Goal: Task Accomplishment & Management: Manage account settings

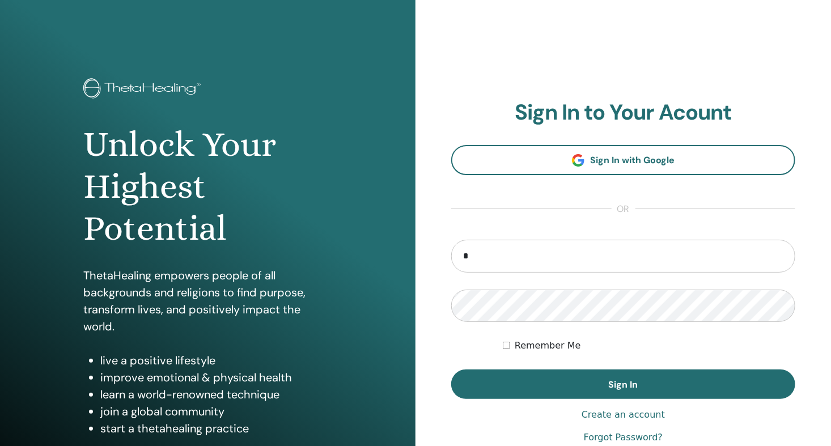
type input "**********"
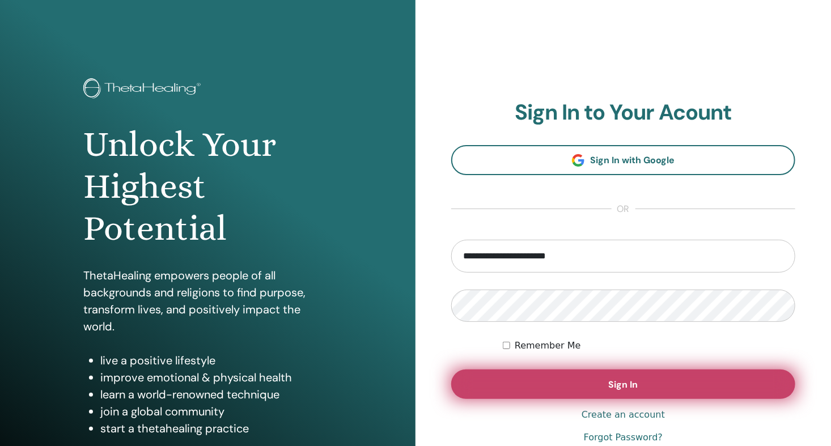
drag, startPoint x: 627, startPoint y: 379, endPoint x: 615, endPoint y: 374, distance: 12.7
click at [628, 381] on span "Sign In" at bounding box center [623, 385] width 29 height 12
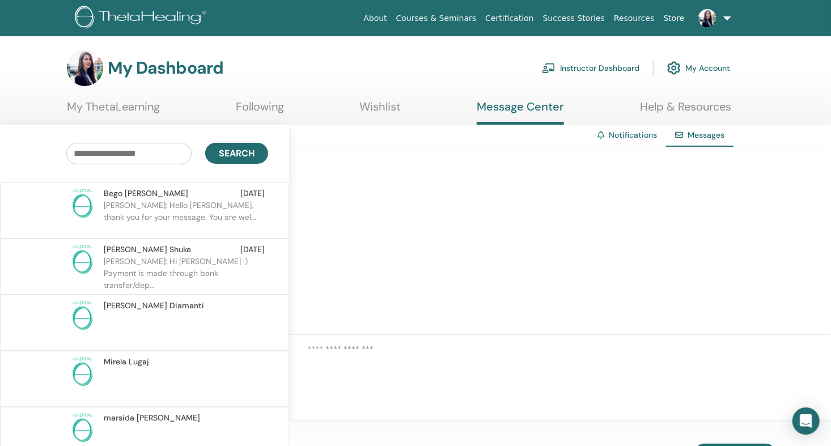
click at [159, 180] on div "Search" at bounding box center [144, 154] width 306 height 58
click at [168, 202] on p "ELONA: Hello Begona, thank you for your message. You are wel..." at bounding box center [186, 216] width 164 height 34
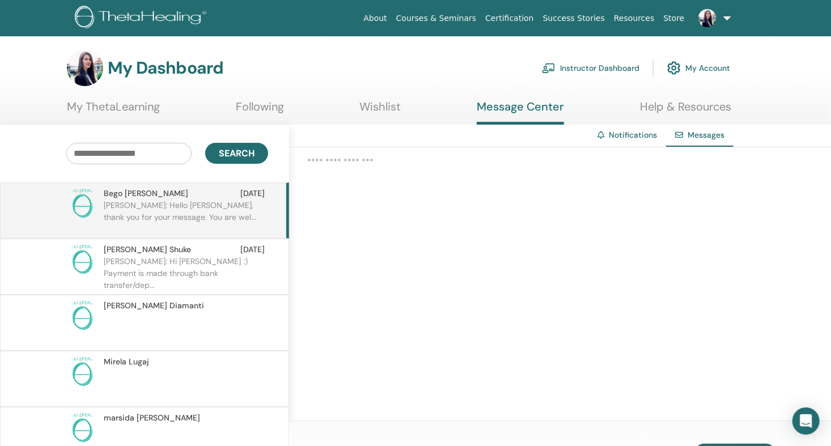
click at [239, 211] on p "ELONA: Hello Begona, thank you for your message. You are wel..." at bounding box center [186, 216] width 164 height 34
click at [134, 193] on span "Bego Bucchi" at bounding box center [146, 194] width 84 height 12
click at [124, 256] on p "ELONA: Hi Herta :) Payment is made through bank transfer/dep..." at bounding box center [186, 273] width 164 height 34
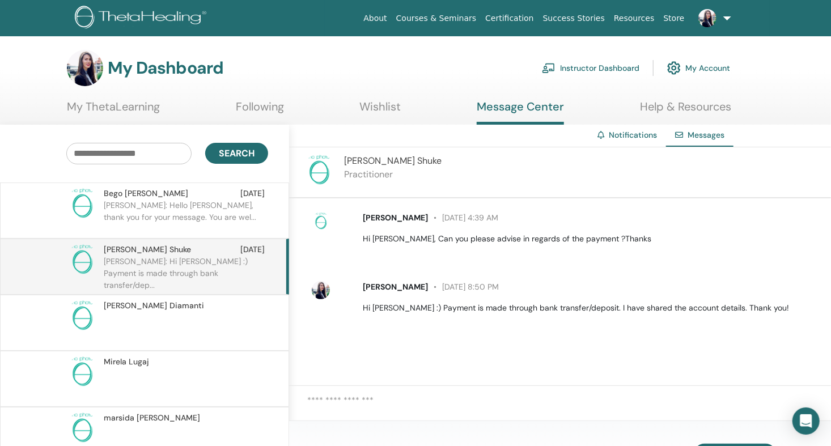
click at [146, 199] on p "ELONA: Hello Begona, thank you for your message. You are wel..." at bounding box center [186, 216] width 164 height 34
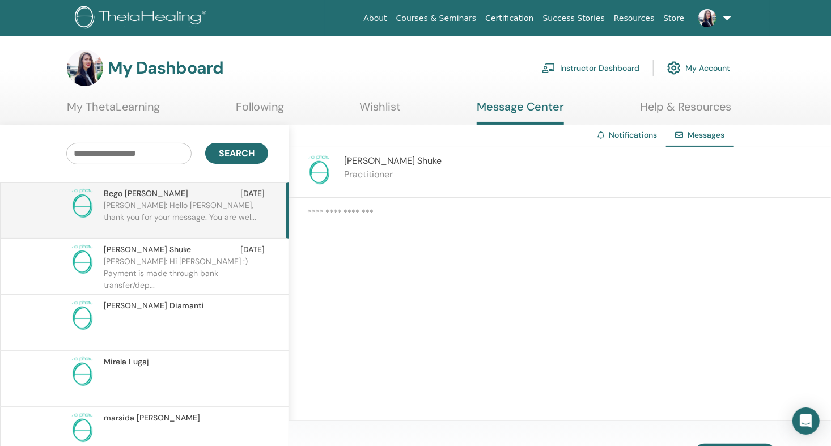
click at [184, 262] on p "ELONA: Hi Herta :) Payment is made through bank transfer/dep..." at bounding box center [186, 273] width 164 height 34
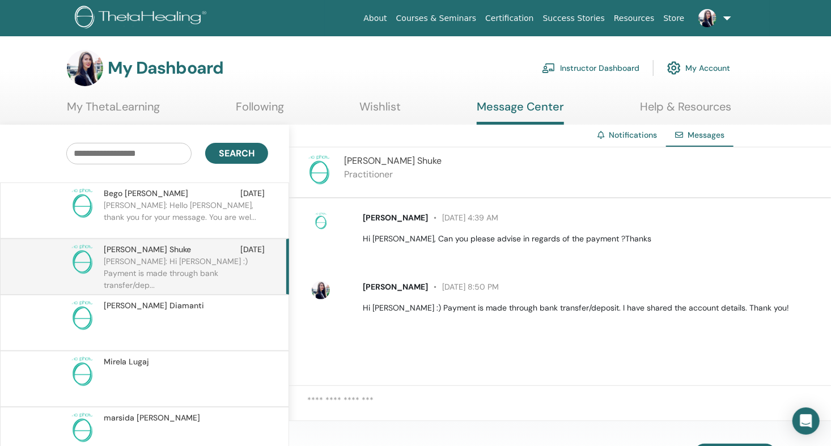
click at [179, 197] on div "Bego Bucchi Aug 25" at bounding box center [184, 194] width 161 height 12
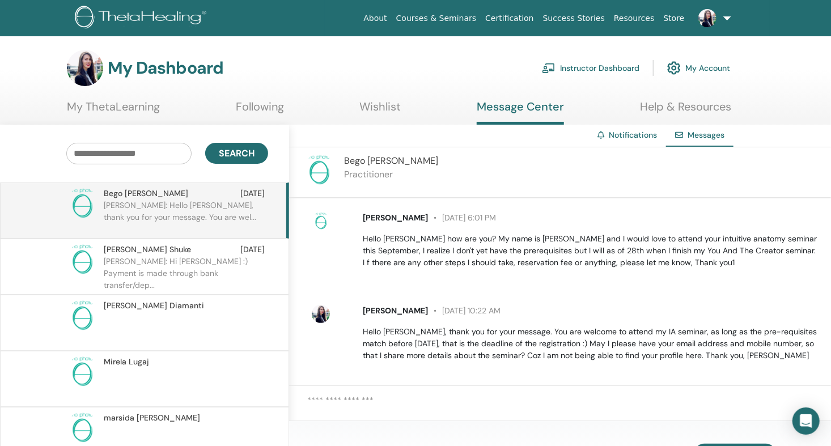
click at [624, 67] on link "Instructor Dashboard" at bounding box center [590, 68] width 97 height 25
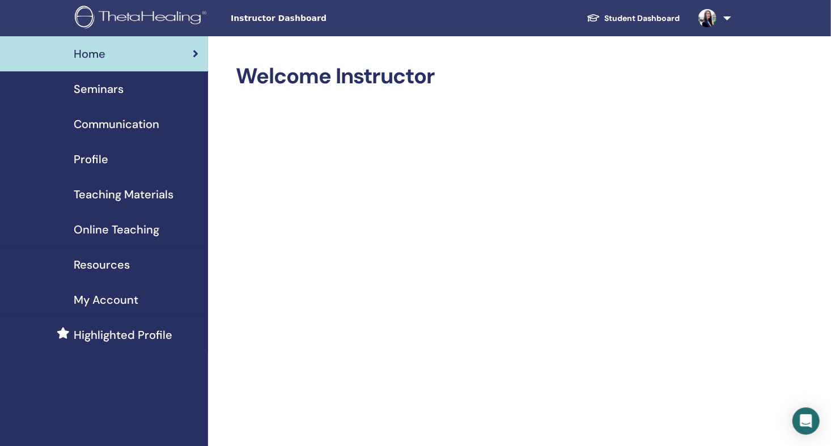
click at [109, 88] on span "Seminars" at bounding box center [99, 88] width 50 height 17
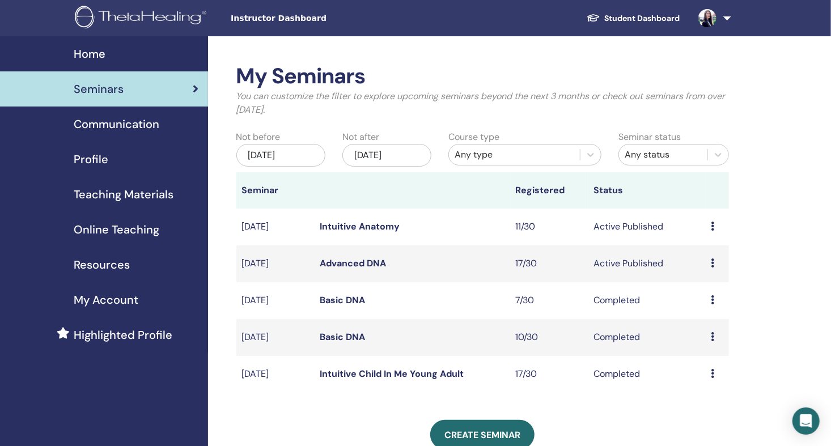
click at [338, 260] on link "Advanced DNA" at bounding box center [353, 263] width 66 height 12
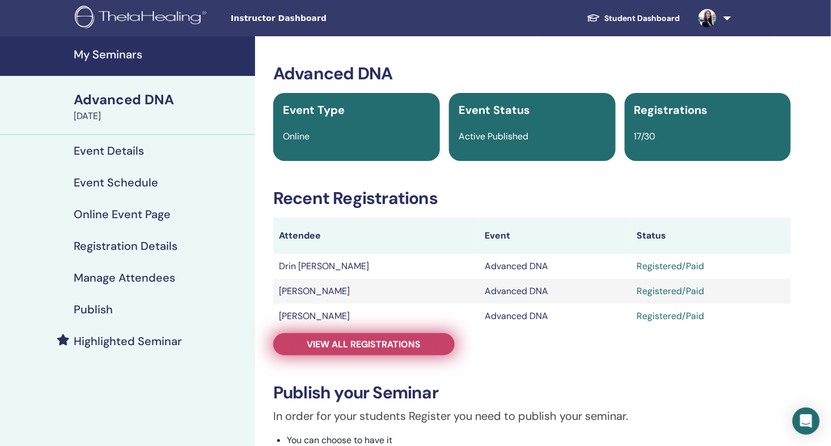
click at [398, 346] on span "View all registrations" at bounding box center [364, 344] width 114 height 12
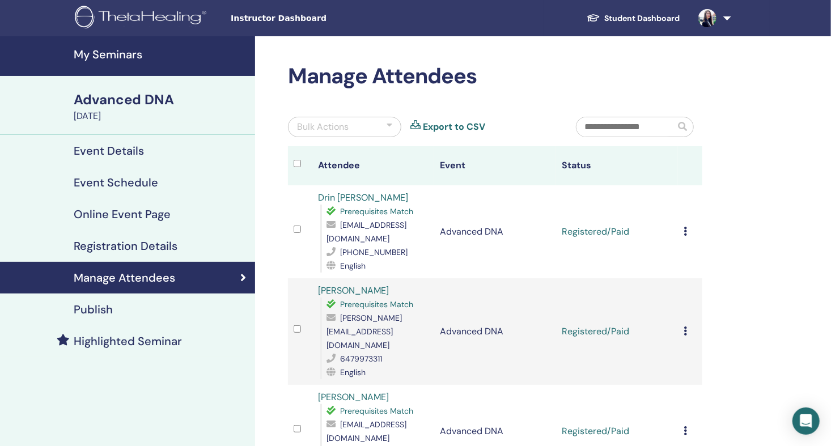
click at [133, 56] on h4 "My Seminars" at bounding box center [161, 55] width 175 height 14
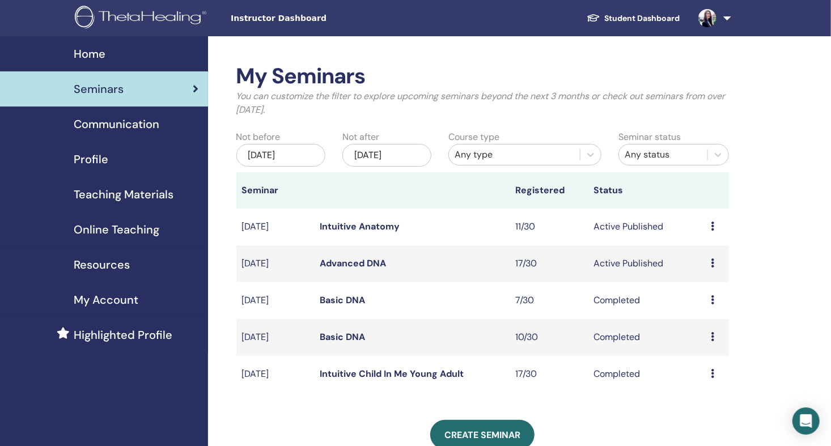
click at [710, 13] on img at bounding box center [707, 18] width 18 height 18
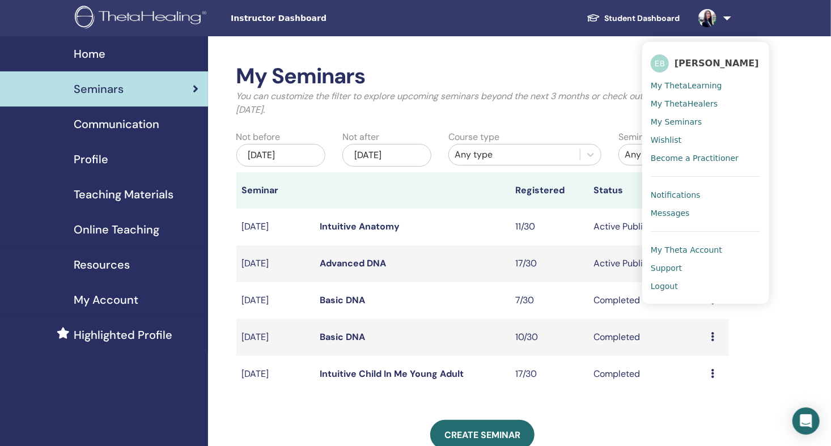
click at [358, 224] on link "Intuitive Anatomy" at bounding box center [360, 226] width 80 height 12
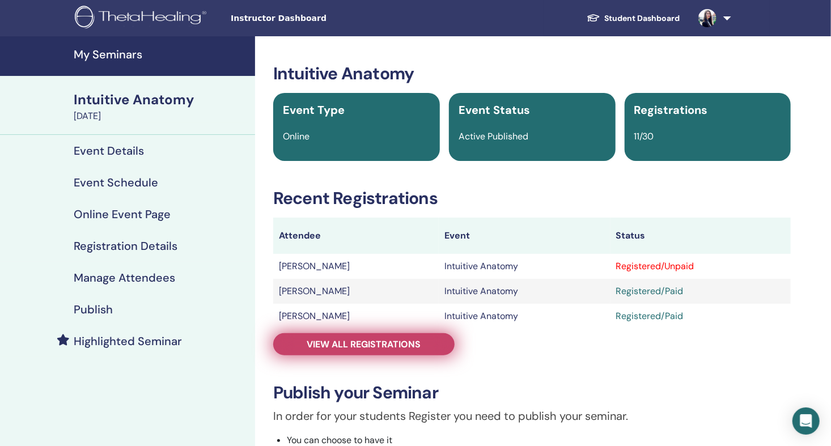
click at [443, 342] on link "View all registrations" at bounding box center [363, 344] width 181 height 22
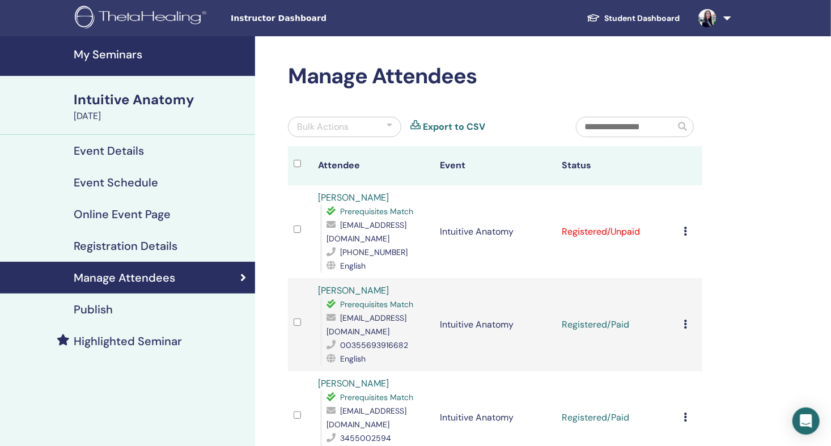
click at [710, 18] on img at bounding box center [707, 18] width 18 height 18
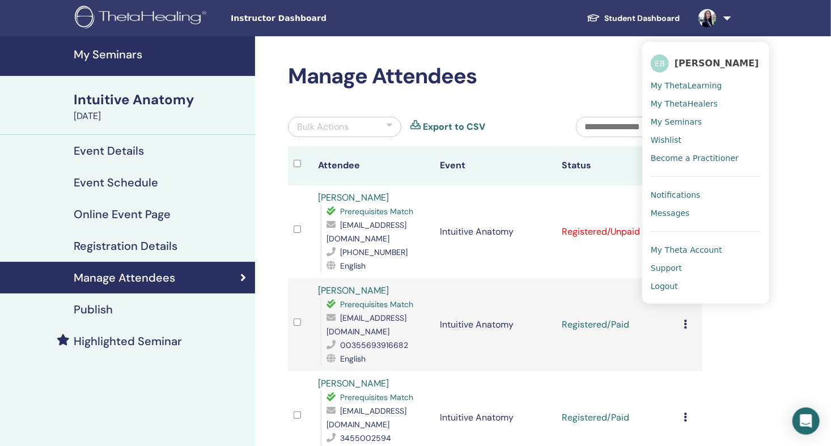
click at [672, 283] on span "Logout" at bounding box center [664, 286] width 27 height 10
